Goal: Transaction & Acquisition: Purchase product/service

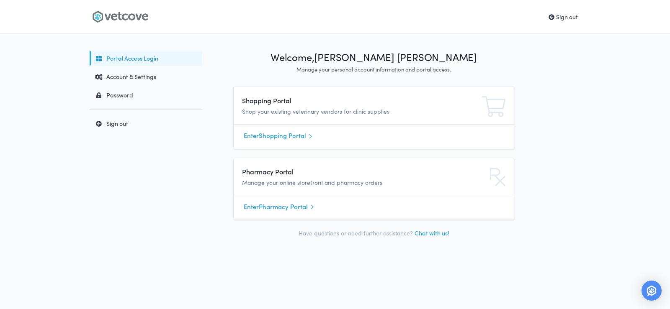
click at [281, 131] on link "Enter Shopping Portal" at bounding box center [374, 136] width 260 height 13
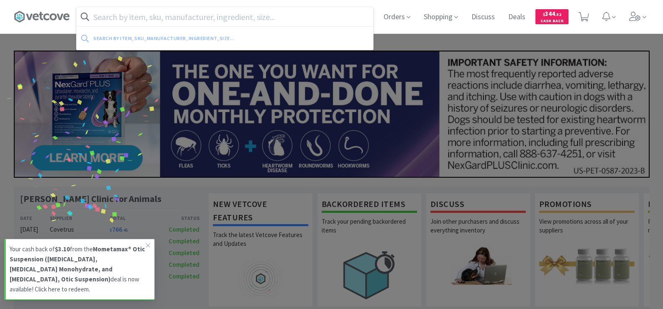
click at [170, 13] on input "text" at bounding box center [225, 16] width 297 height 19
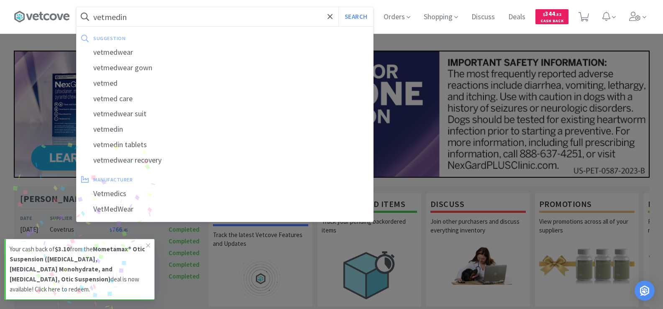
type input "vetmedin"
click at [339, 7] on button "Search" at bounding box center [356, 16] width 35 height 19
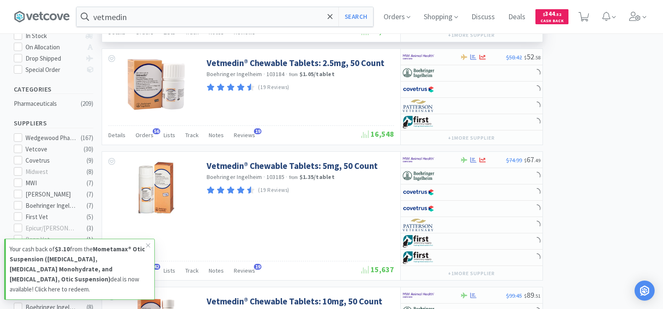
scroll to position [293, 0]
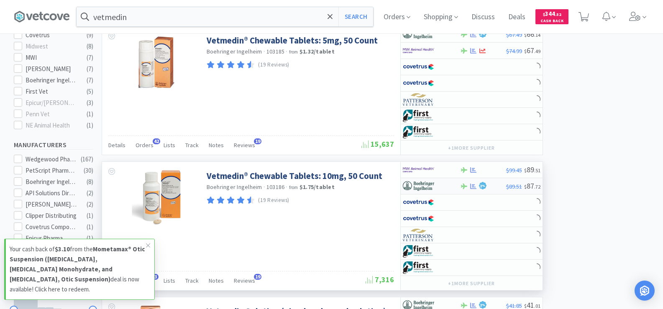
click at [471, 187] on icon at bounding box center [473, 186] width 6 height 6
select select "1"
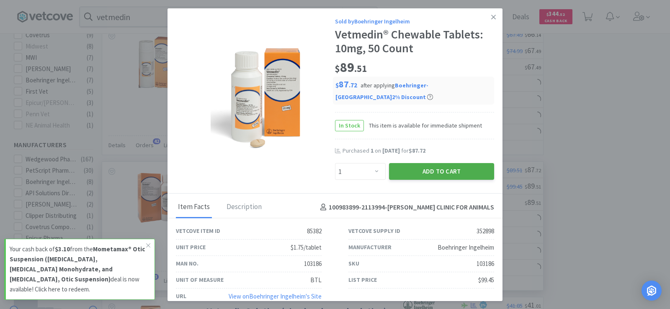
click at [442, 174] on button "Add to Cart" at bounding box center [441, 171] width 105 height 17
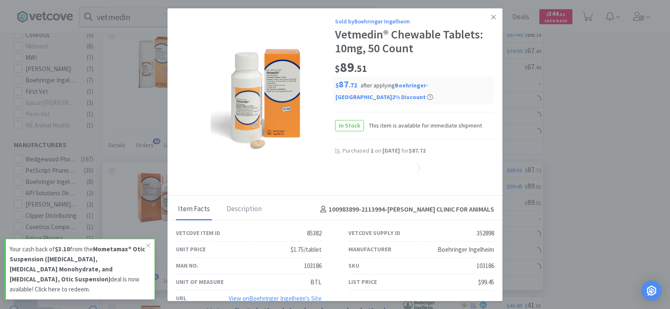
select select "1"
